Goal: Transaction & Acquisition: Obtain resource

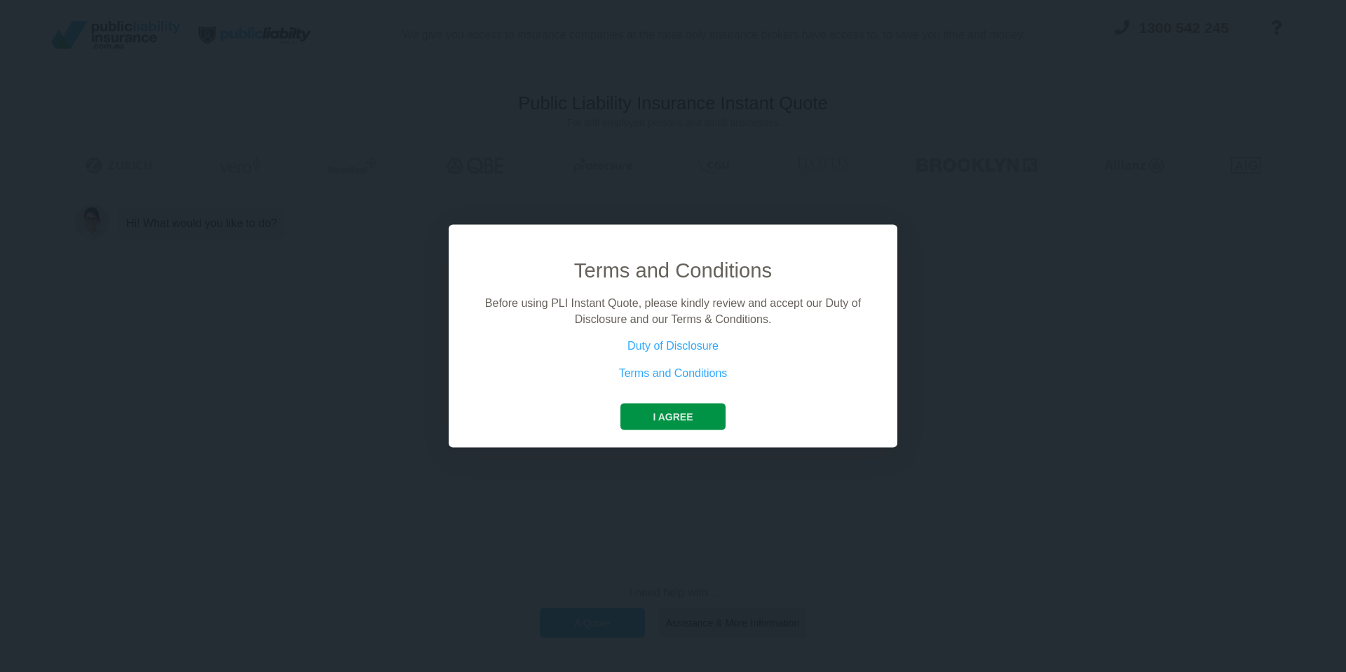
click at [698, 414] on button "I agree" at bounding box center [672, 417] width 104 height 27
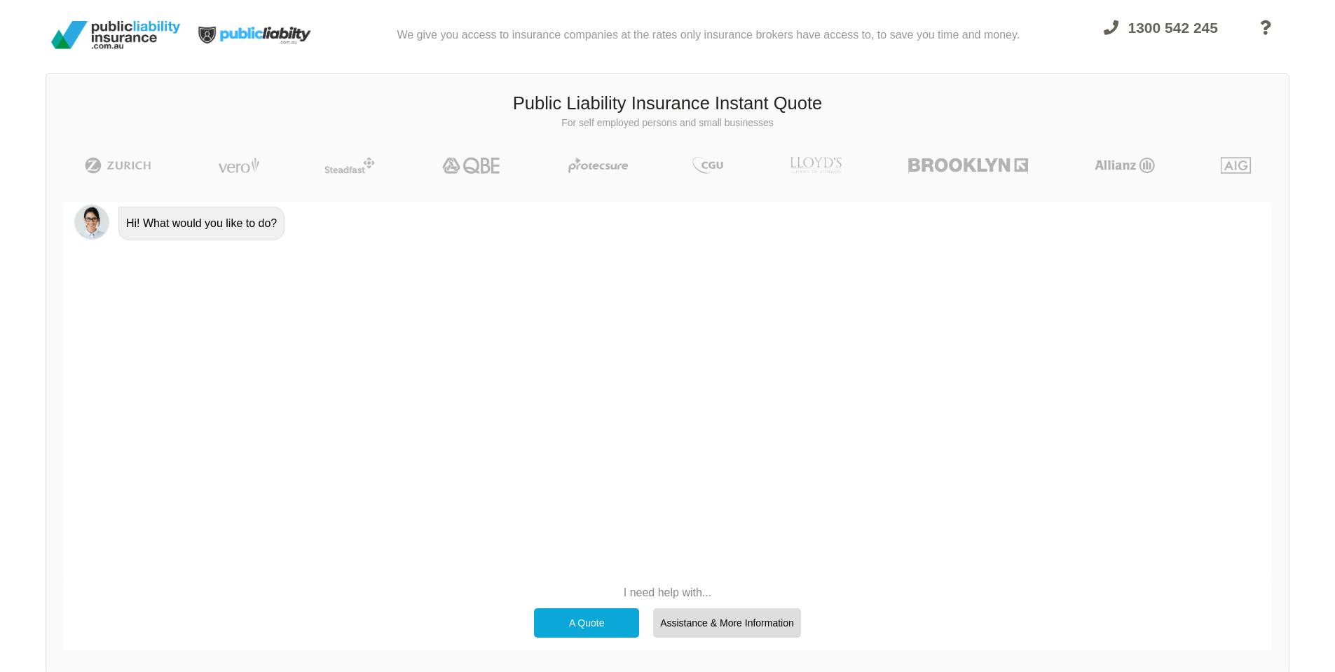
click at [603, 626] on div "A Quote" at bounding box center [586, 622] width 105 height 29
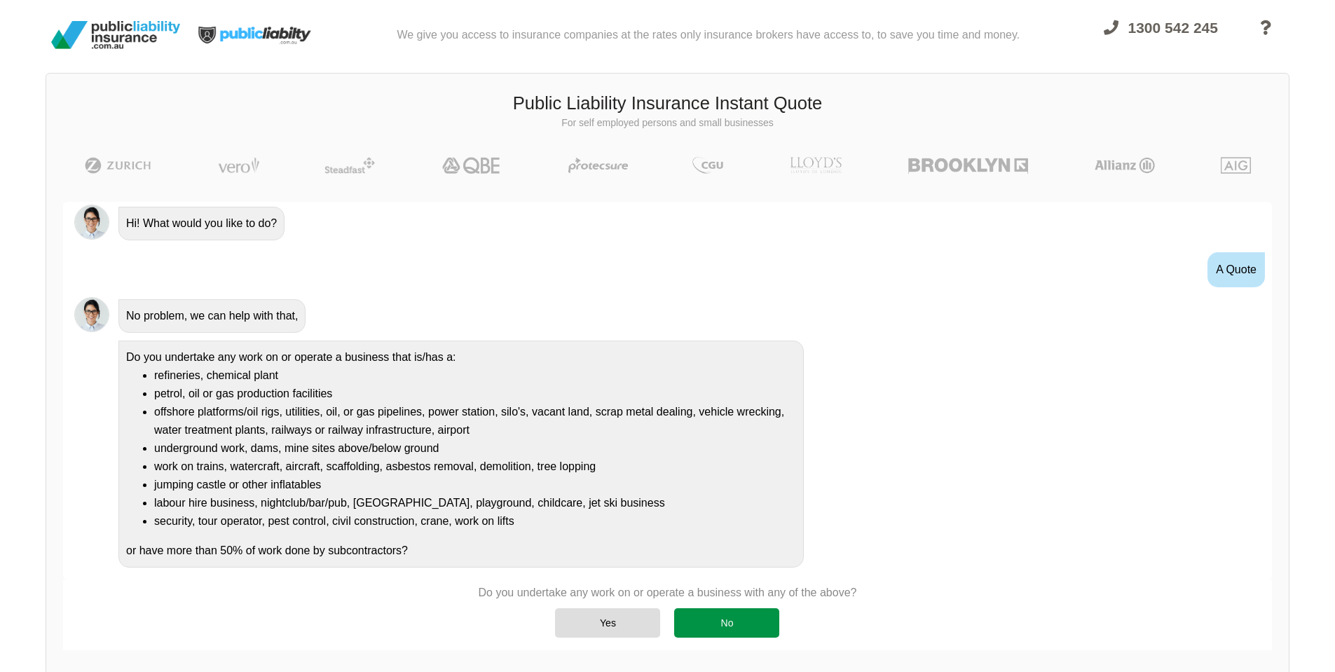
click at [709, 624] on div "No" at bounding box center [726, 622] width 105 height 29
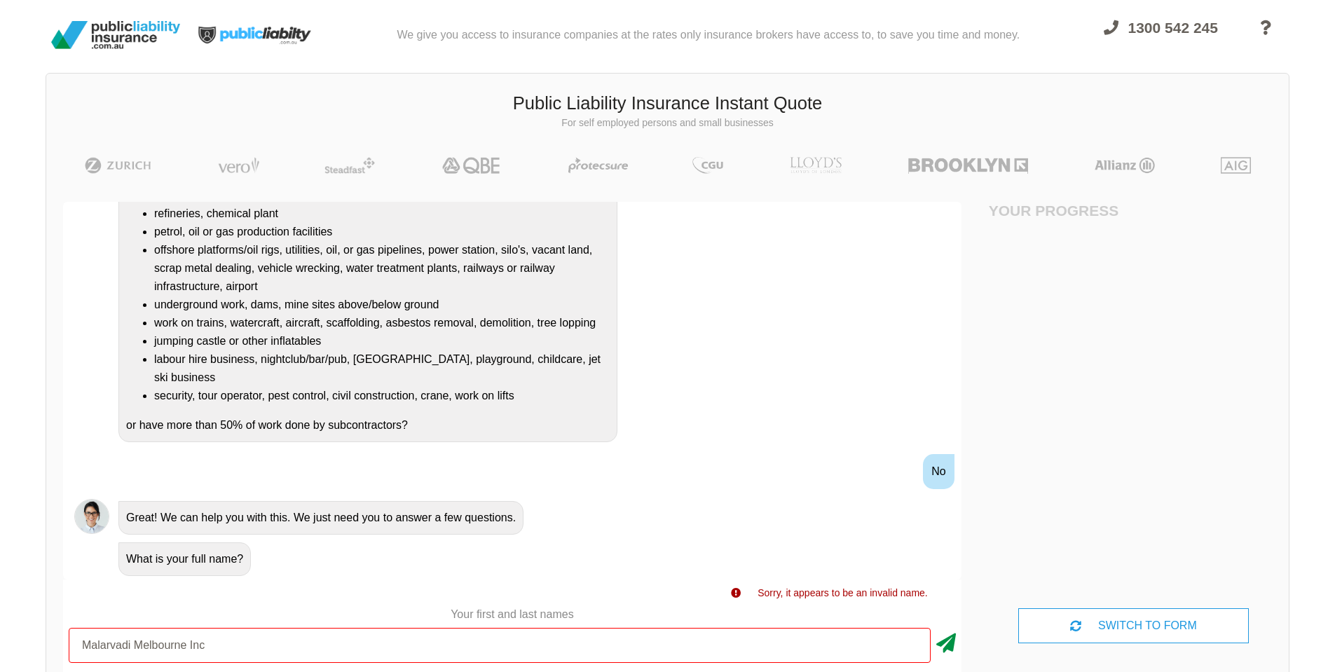
type input "Malarvadi Melbourne Inc"
click at [955, 639] on icon at bounding box center [946, 640] width 20 height 25
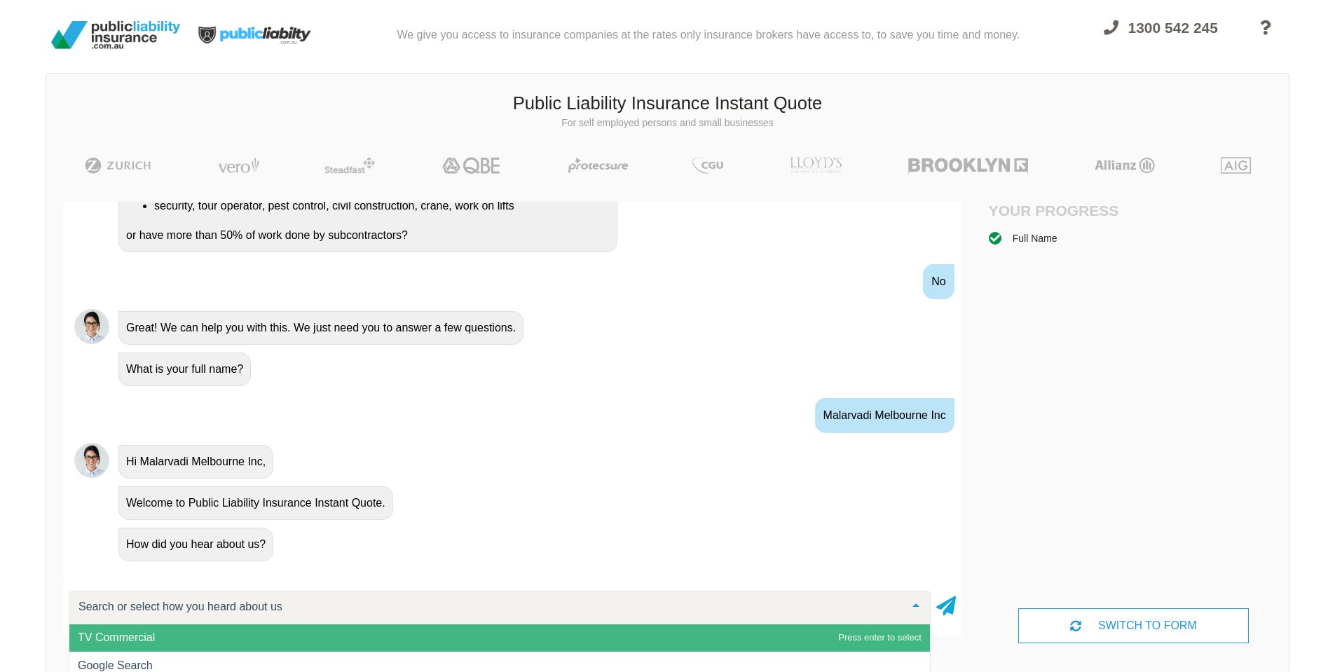
scroll to position [97, 0]
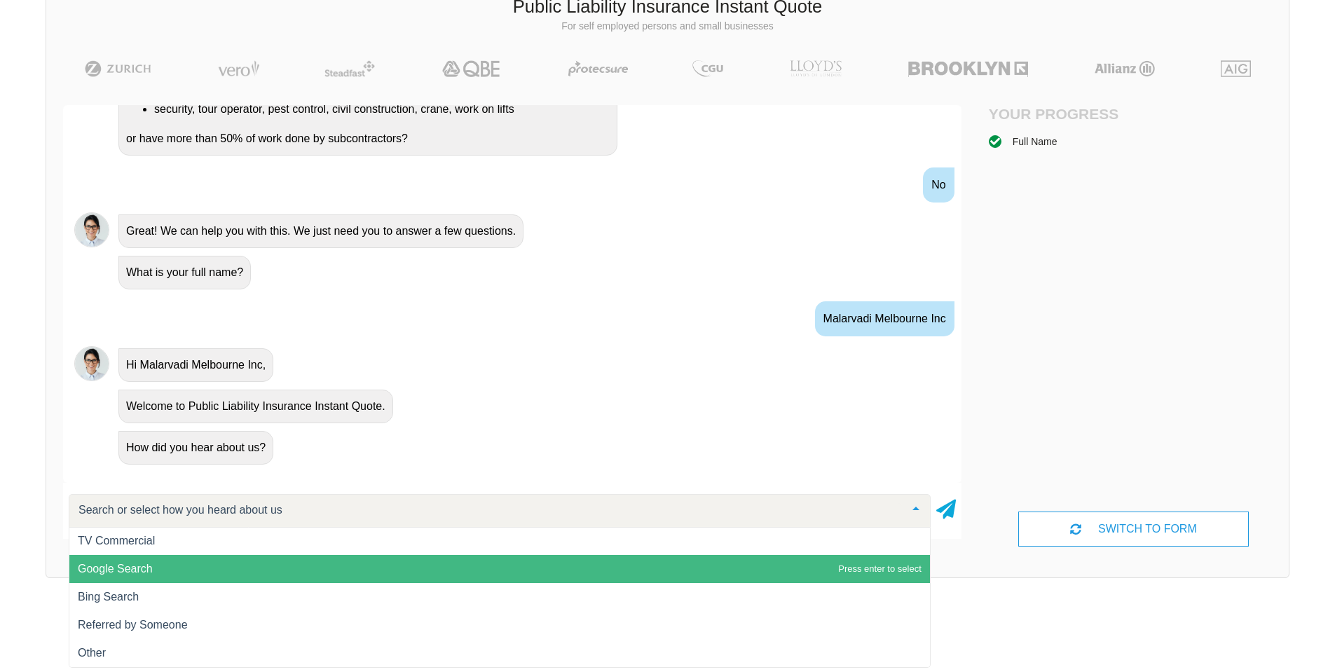
click at [224, 563] on span "Google Search" at bounding box center [499, 569] width 861 height 28
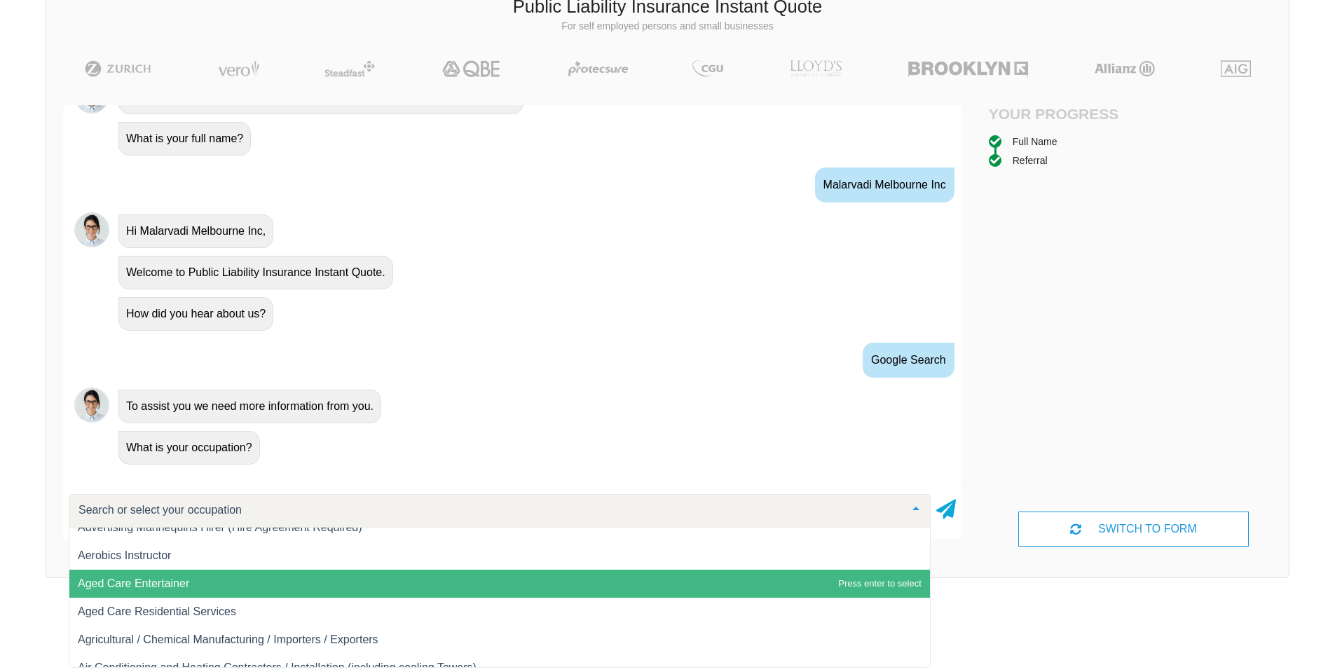
scroll to position [280, 0]
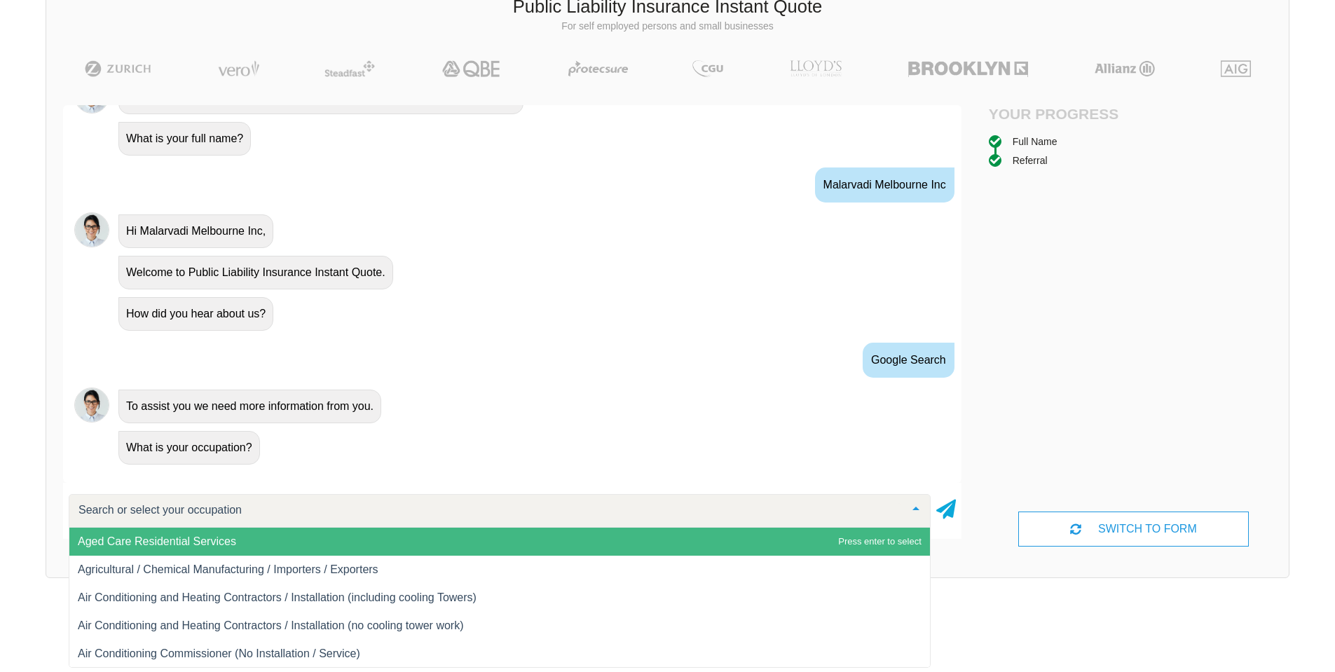
click at [236, 505] on input "text" at bounding box center [488, 510] width 827 height 14
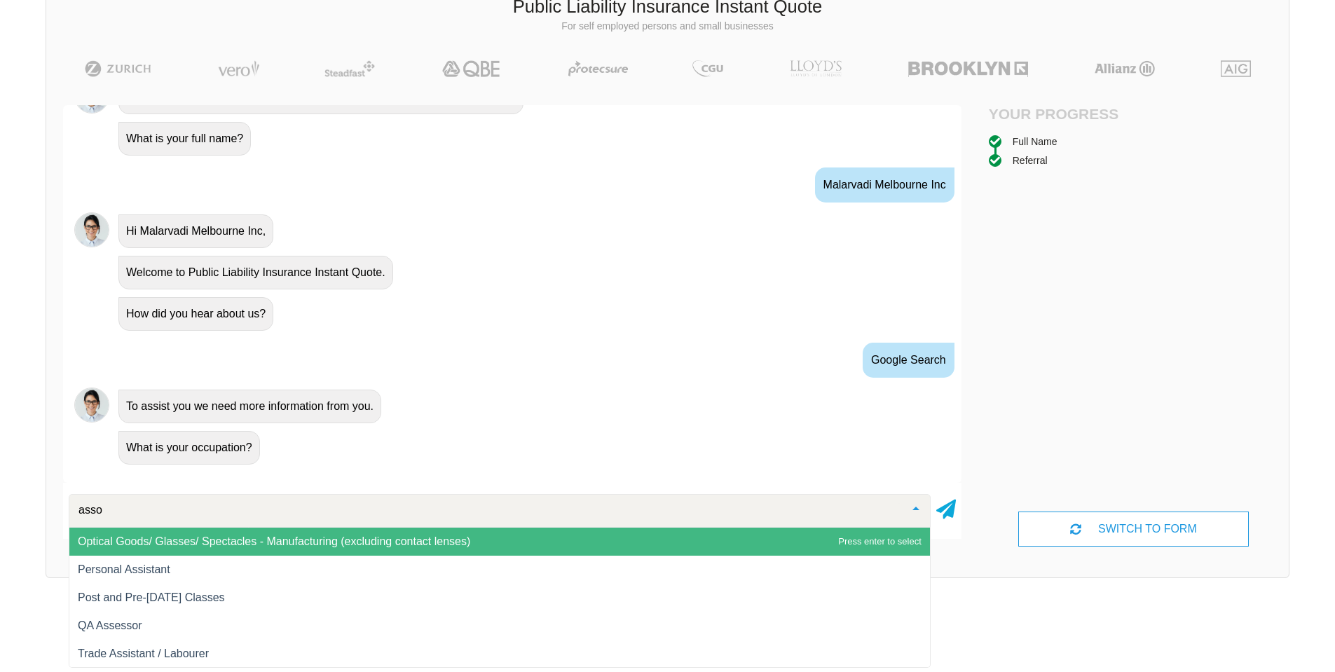
scroll to position [0, 0]
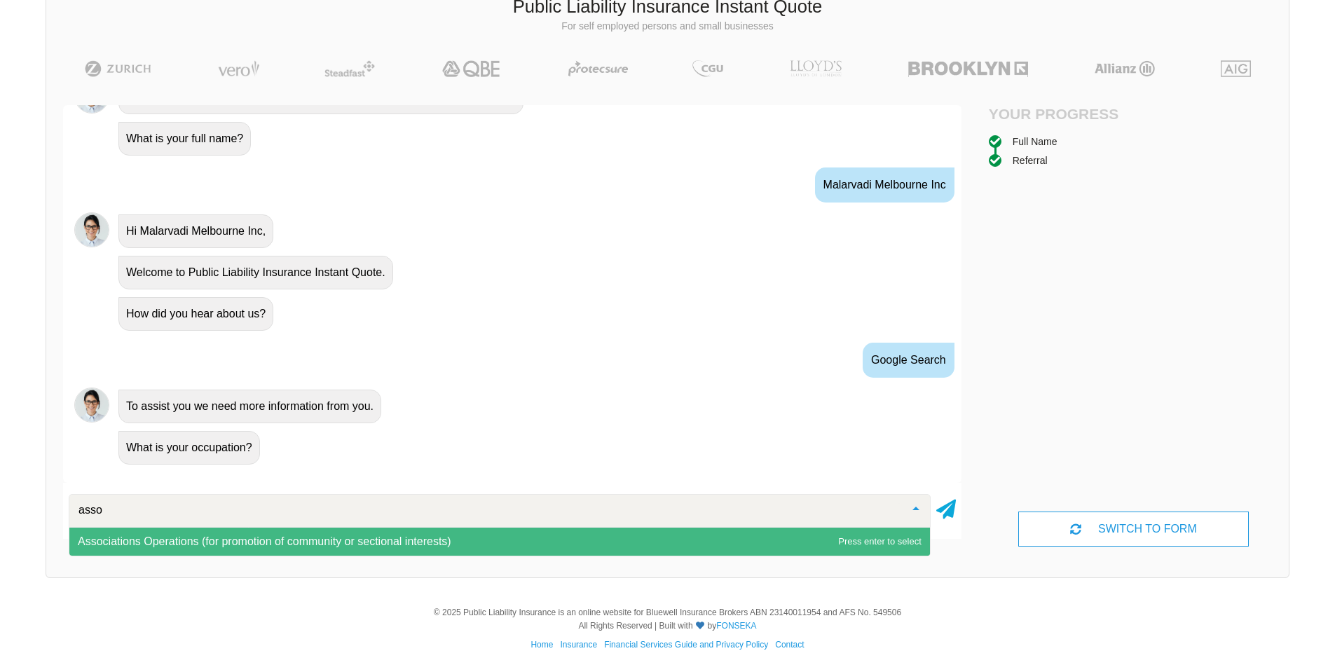
drag, startPoint x: 121, startPoint y: 507, endPoint x: 25, endPoint y: 506, distance: 96.7
click at [25, 506] on div "We give you access to insurance companies at the rates only insurance brokers h…" at bounding box center [667, 247] width 1335 height 689
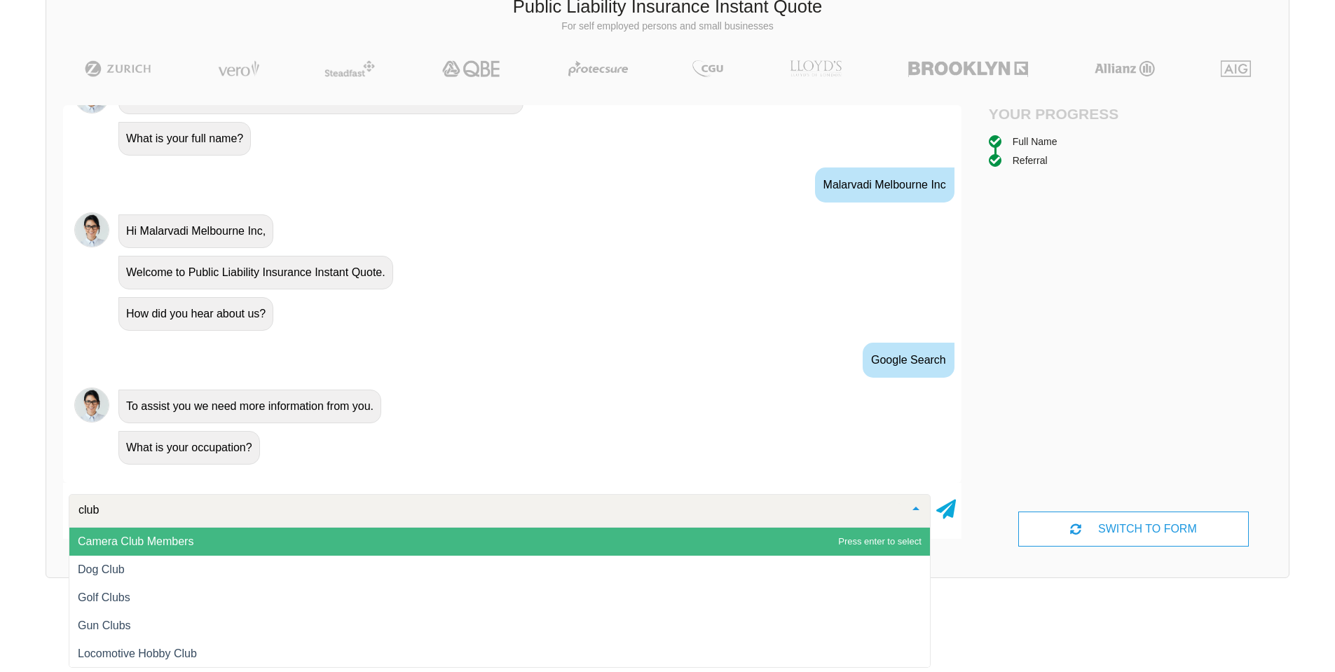
drag, startPoint x: 104, startPoint y: 506, endPoint x: 36, endPoint y: 500, distance: 67.5
click at [36, 500] on div "We give you access to insurance companies at the rates only insurance brokers h…" at bounding box center [667, 247] width 1335 height 689
type input "i"
type input "asso"
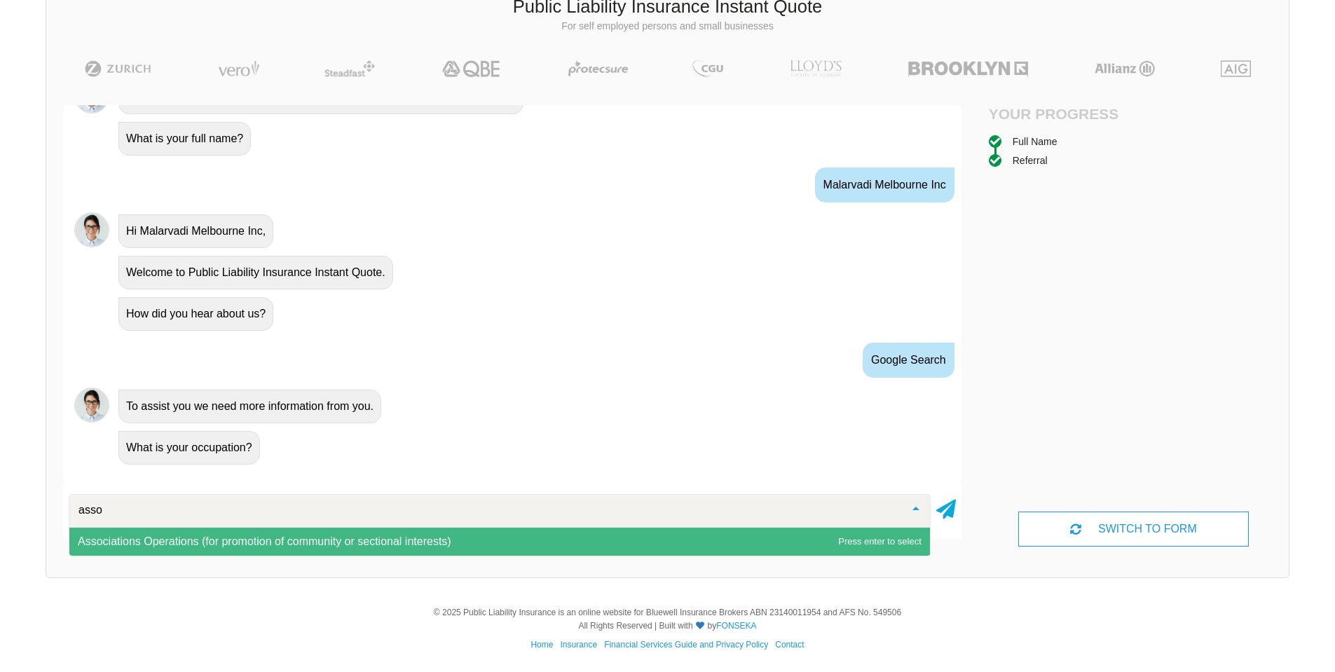
click at [187, 535] on span "Associations Operations (for promotion of community or sectional interests)" at bounding box center [499, 542] width 861 height 28
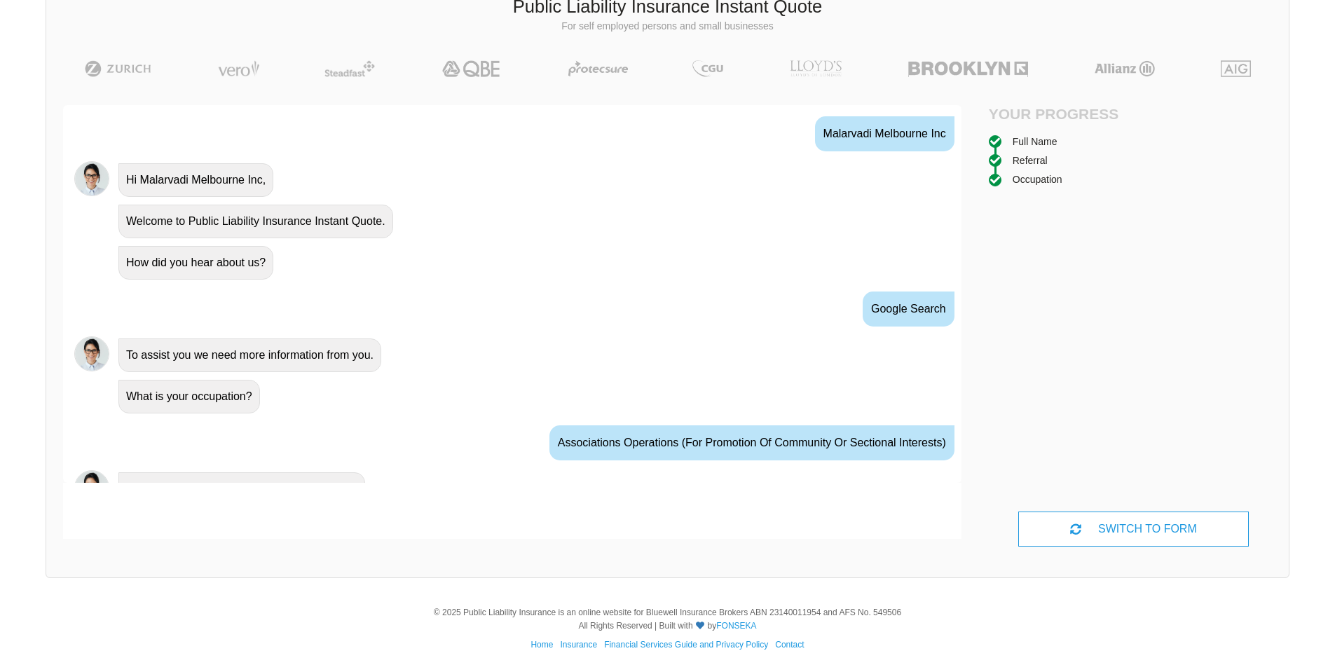
scroll to position [563, 0]
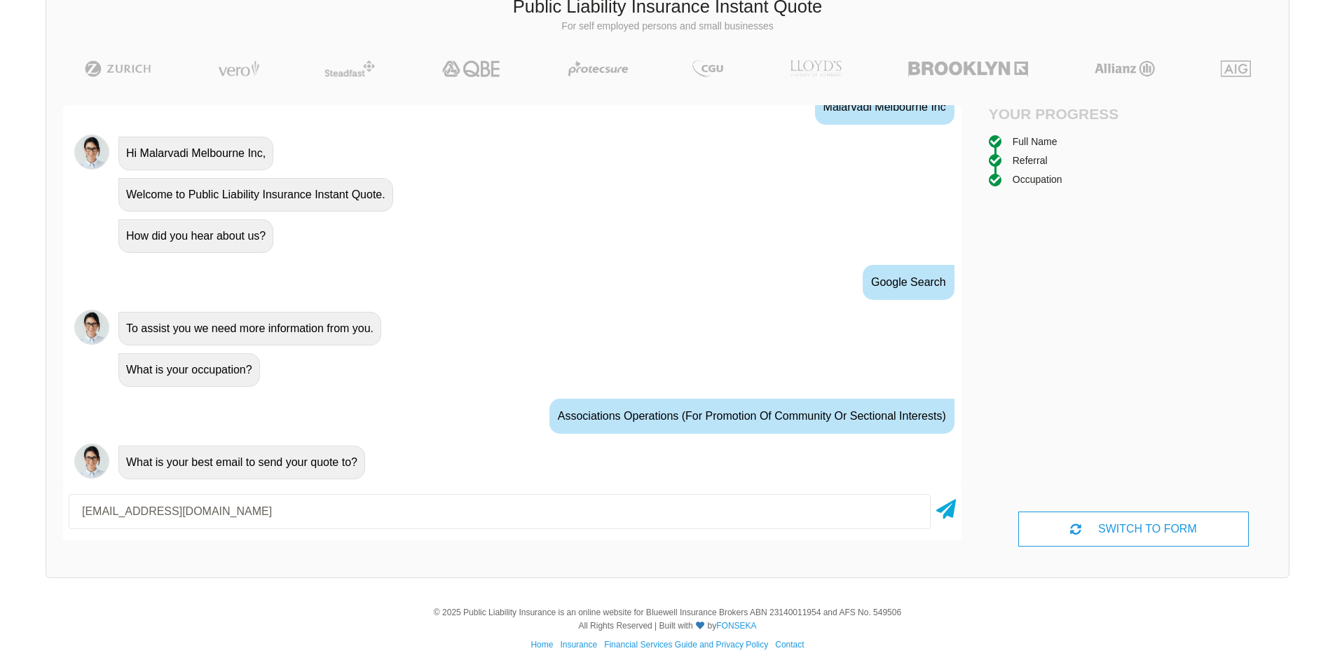
type input "[EMAIL_ADDRESS][DOMAIN_NAME]"
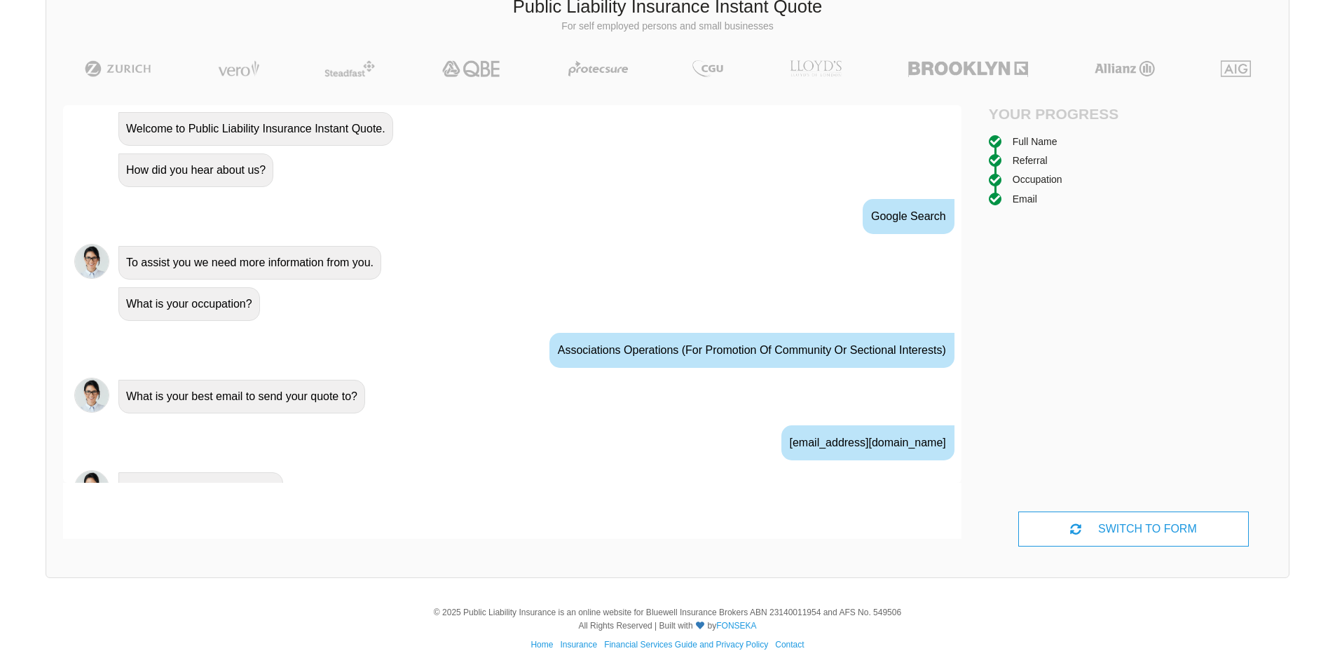
scroll to position [656, 0]
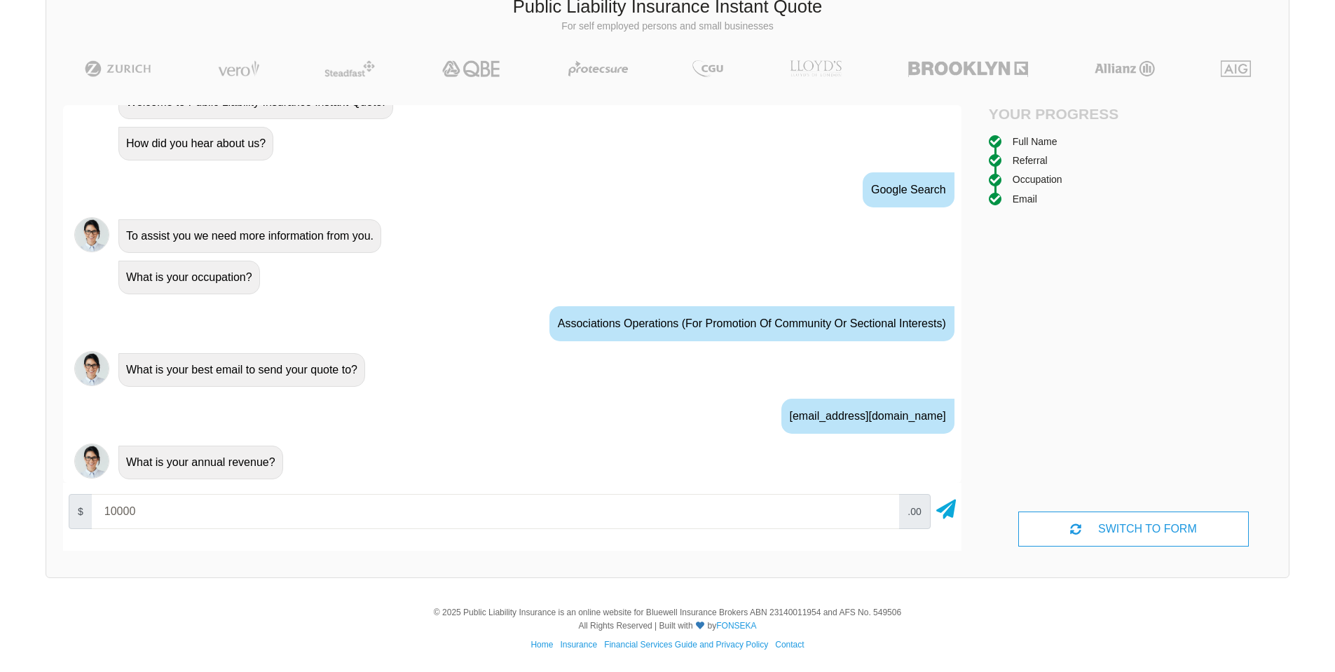
type input "10000"
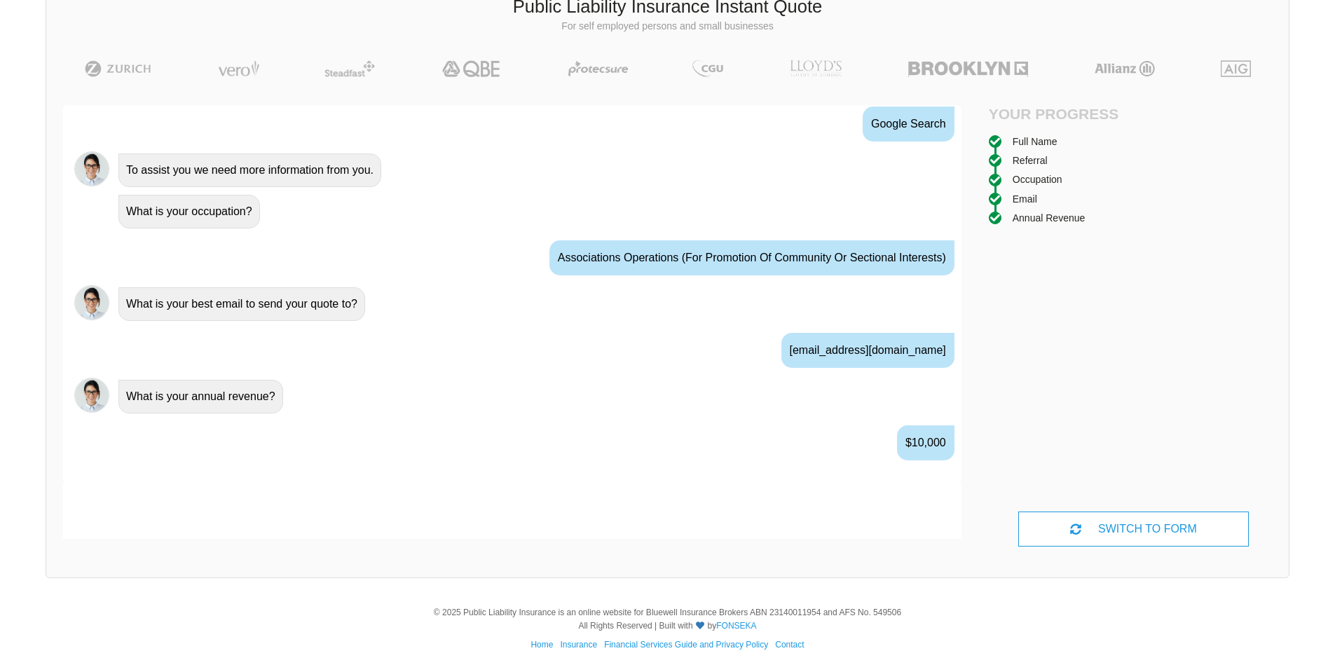
scroll to position [749, 0]
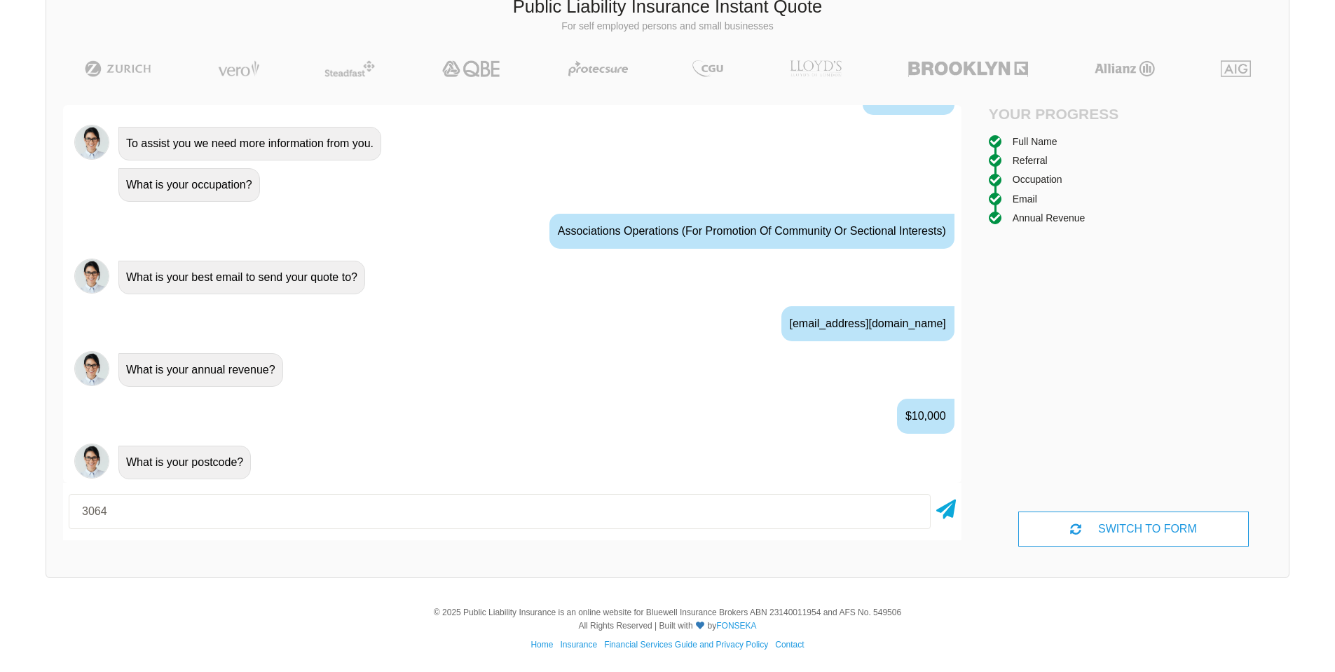
type input "3064"
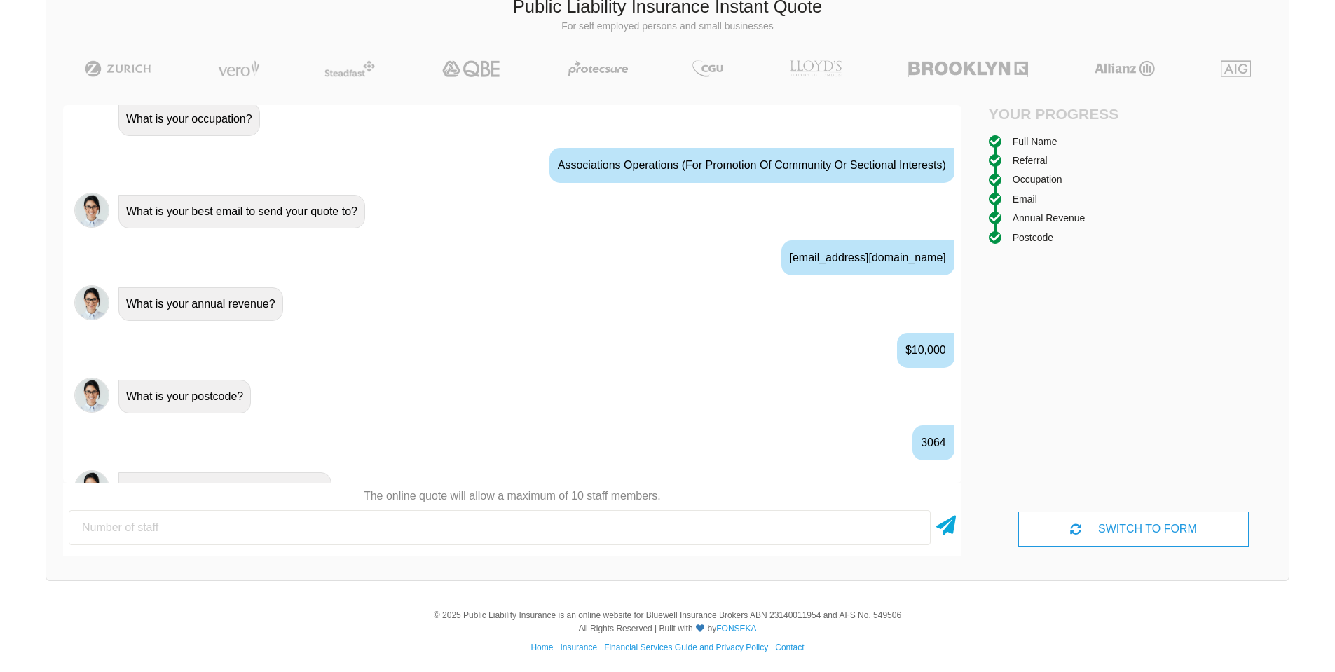
scroll to position [841, 0]
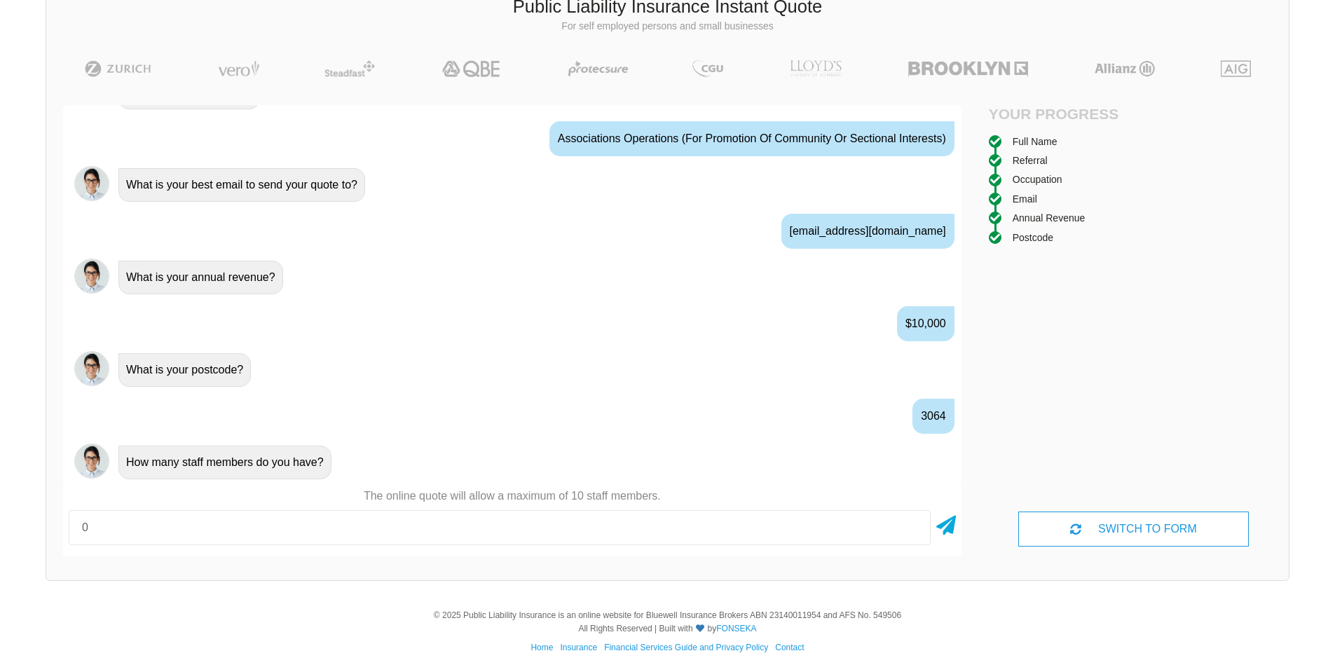
type input "0"
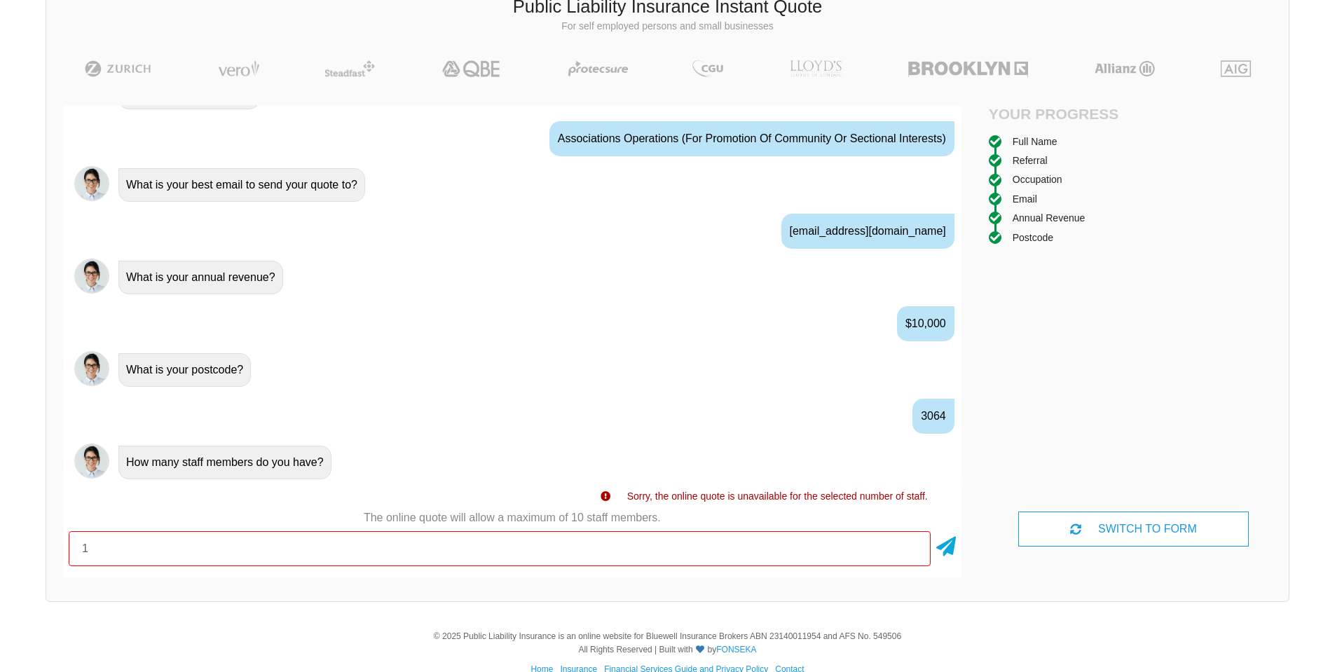
type input "1"
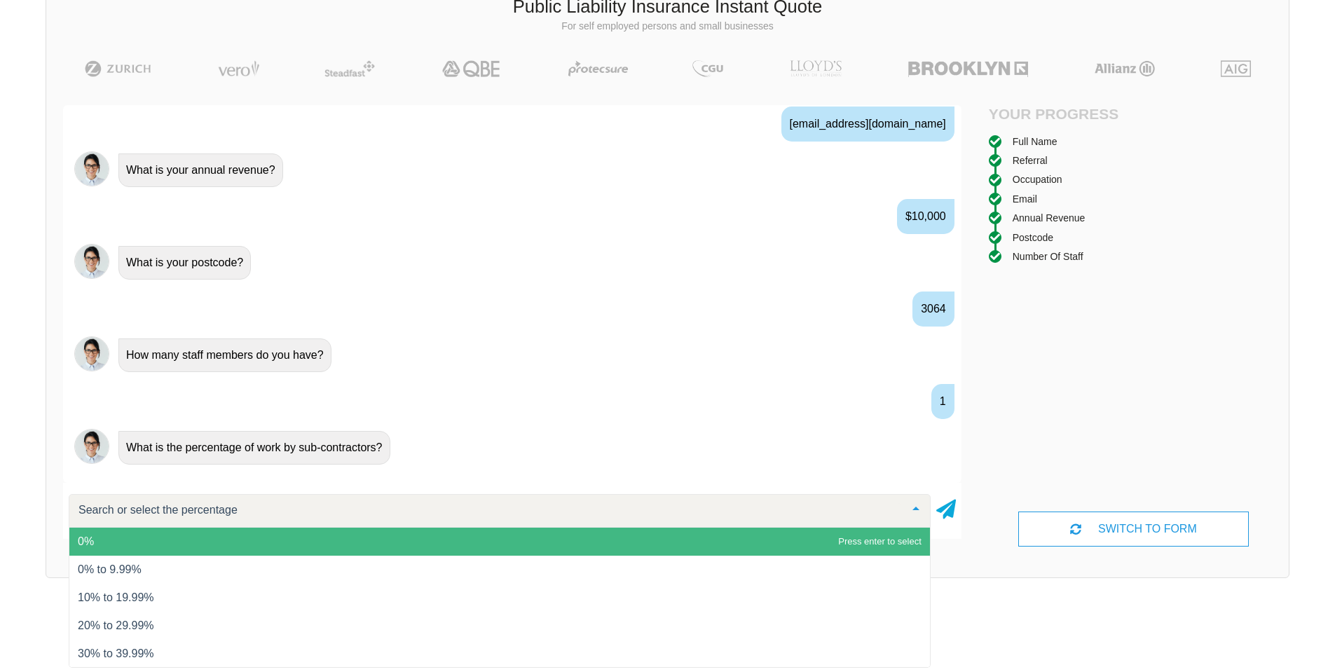
scroll to position [0, 0]
